Goal: Information Seeking & Learning: Learn about a topic

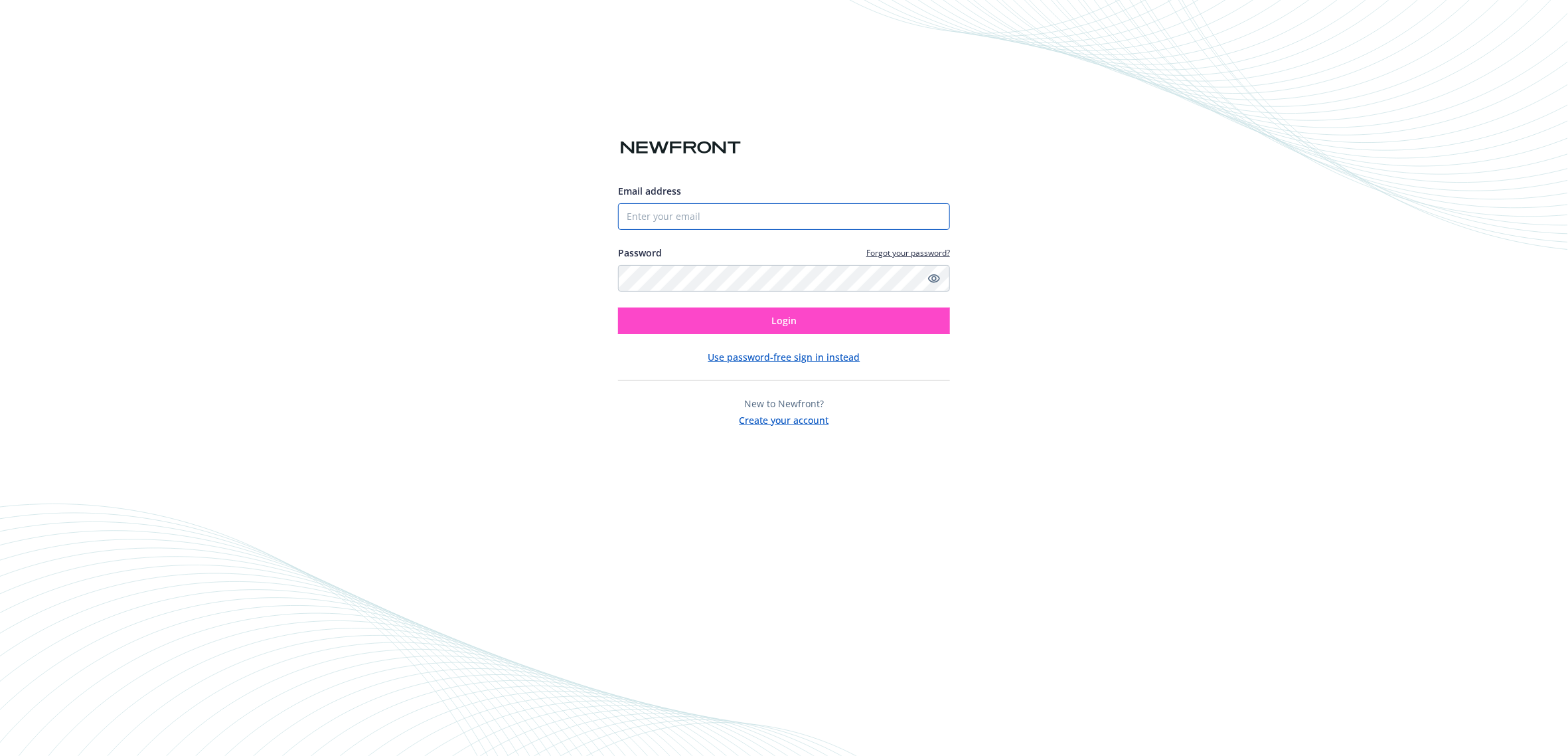
type input "[EMAIL_ADDRESS][DOMAIN_NAME]"
click at [708, 328] on button "Login" at bounding box center [784, 320] width 332 height 27
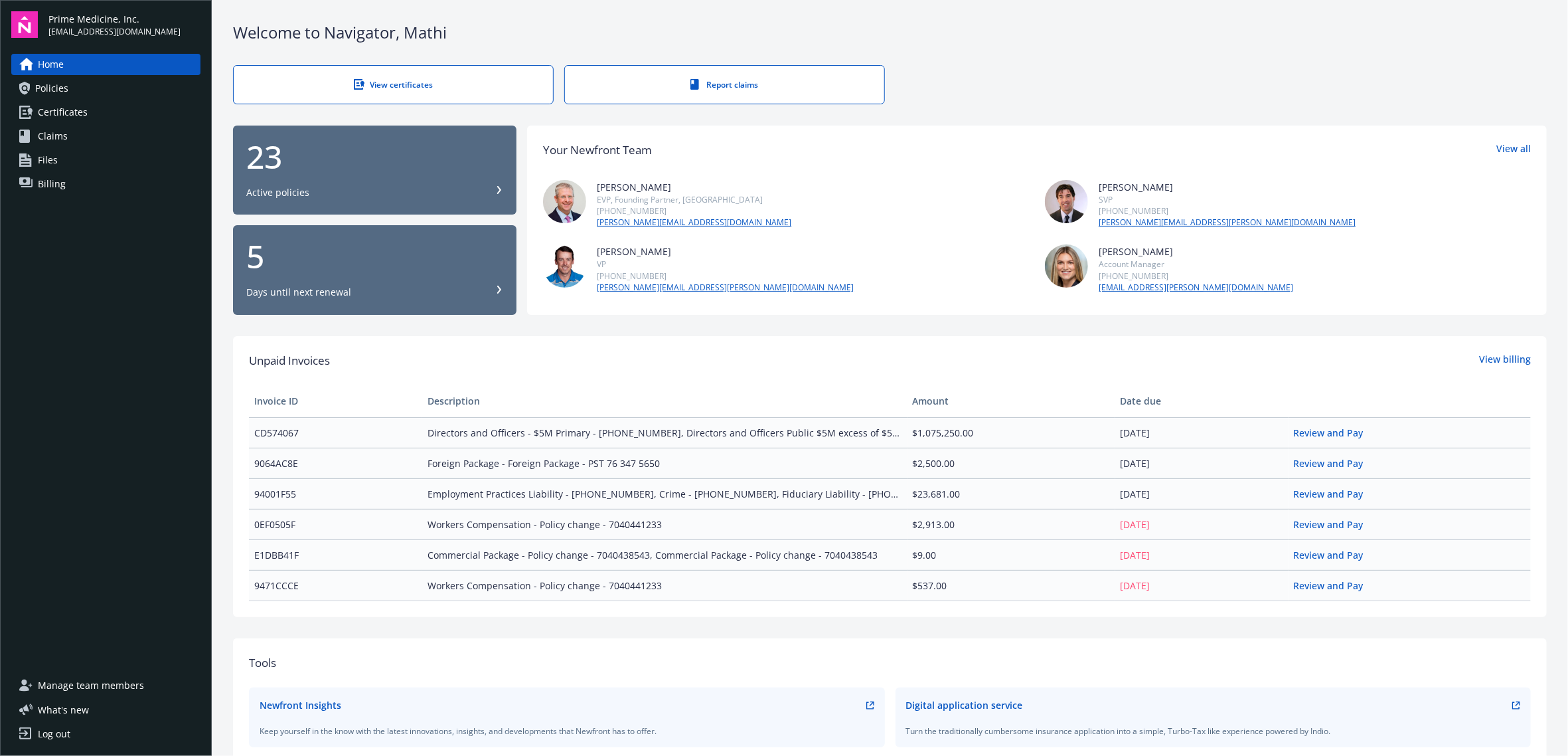
click at [105, 81] on link "Policies" at bounding box center [105, 88] width 190 height 22
